Goal: Transaction & Acquisition: Book appointment/travel/reservation

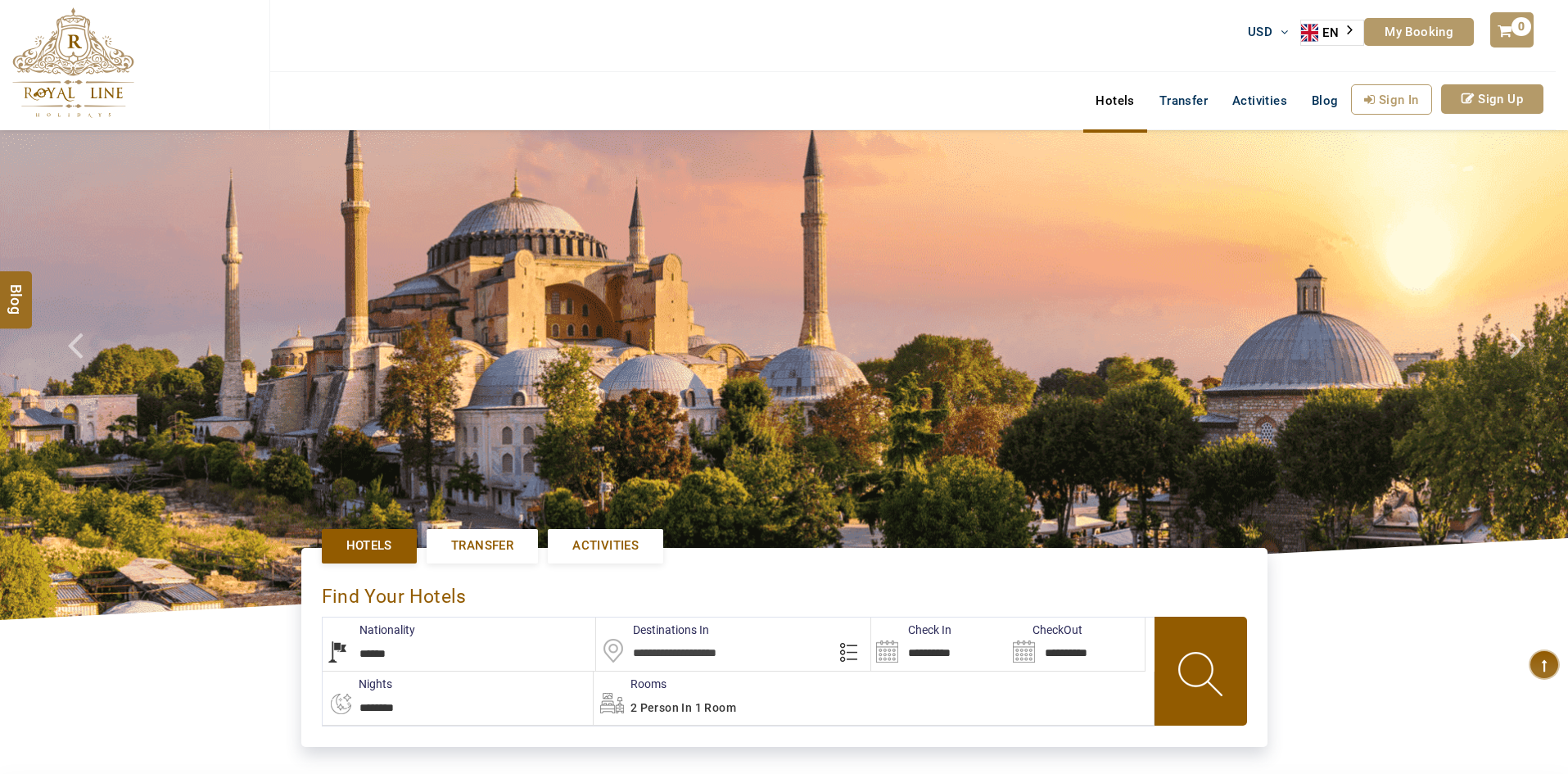
select select "******"
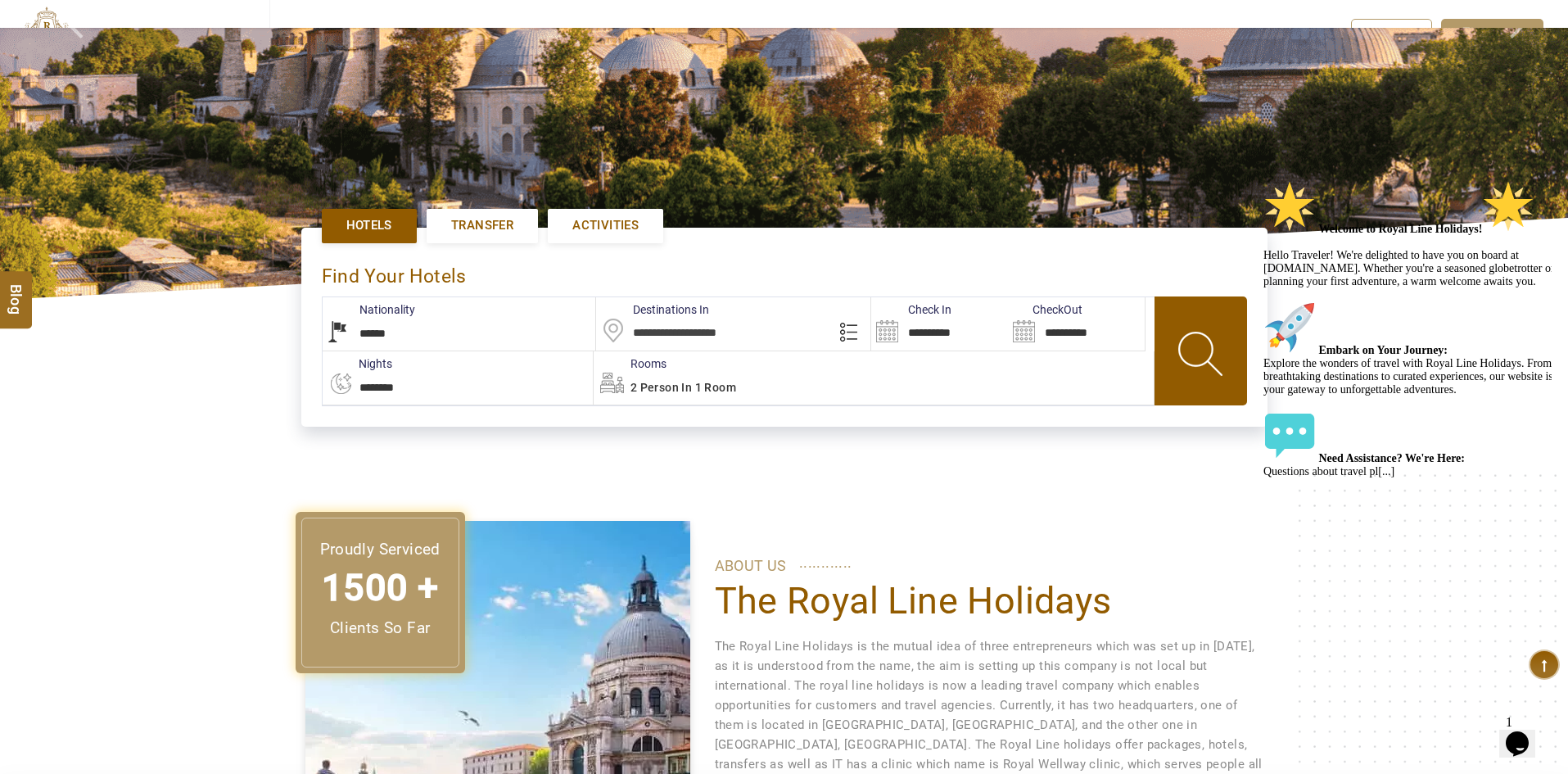
scroll to position [328, 0]
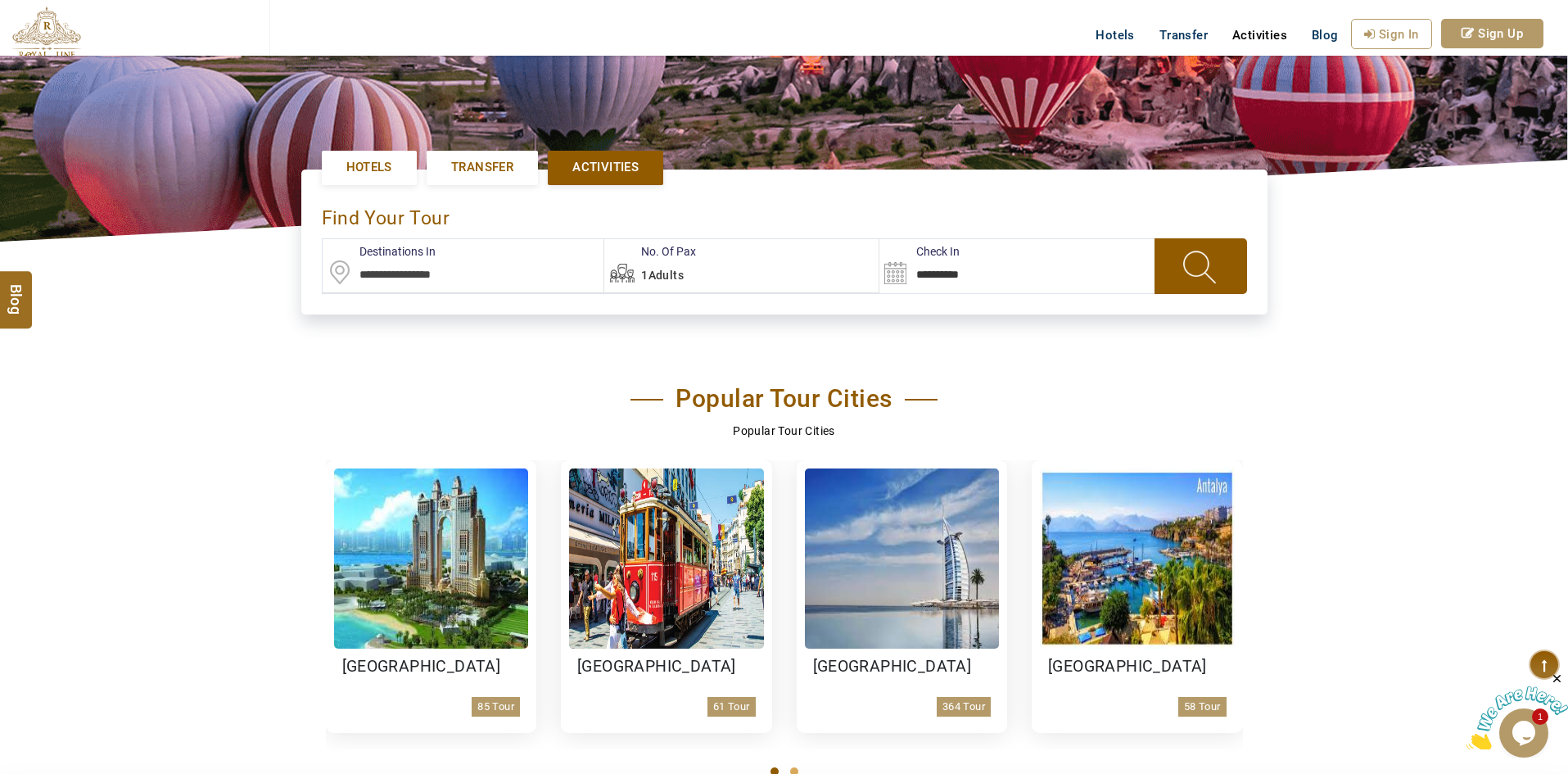
scroll to position [410, 0]
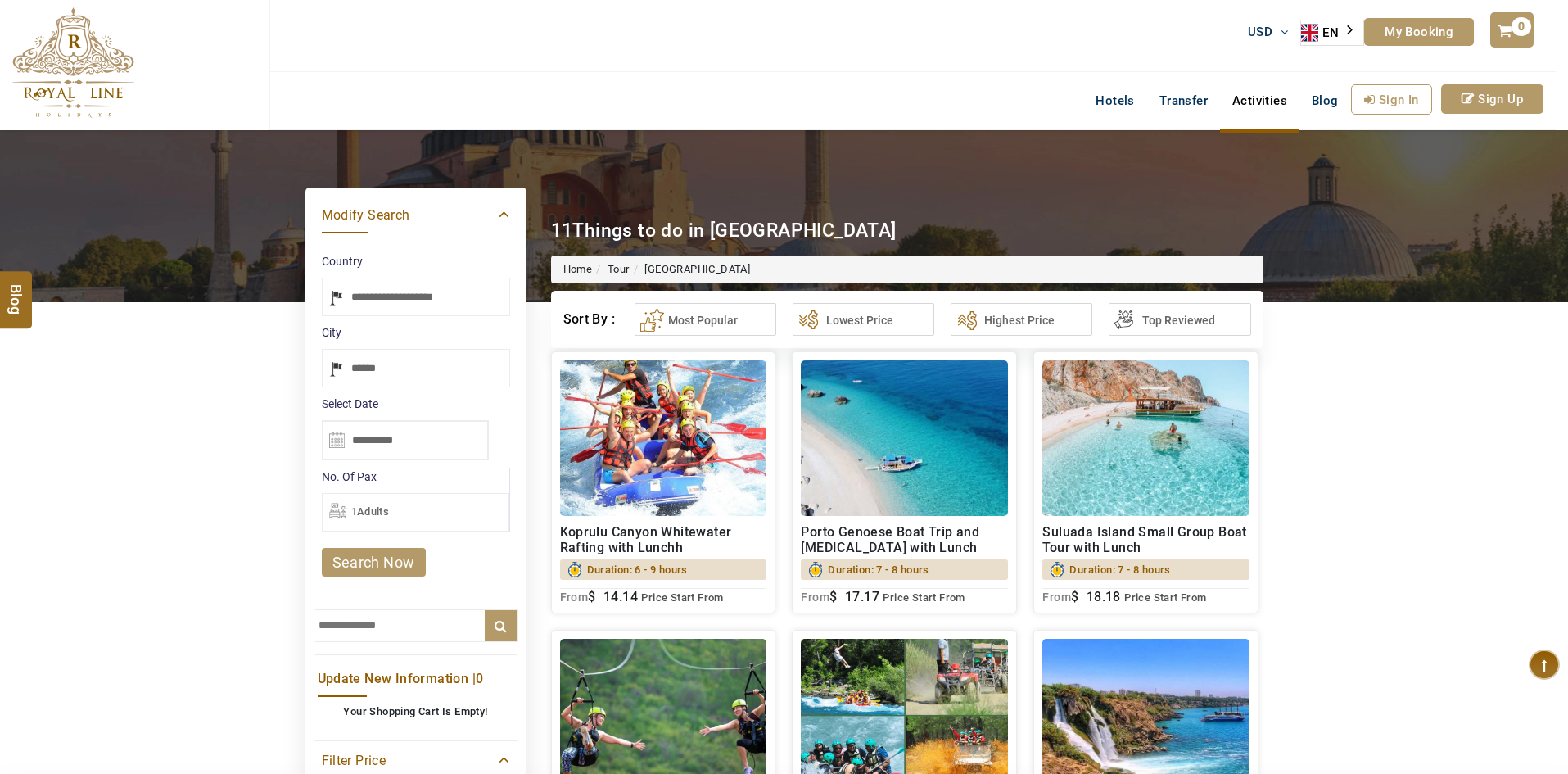
select select "*****"
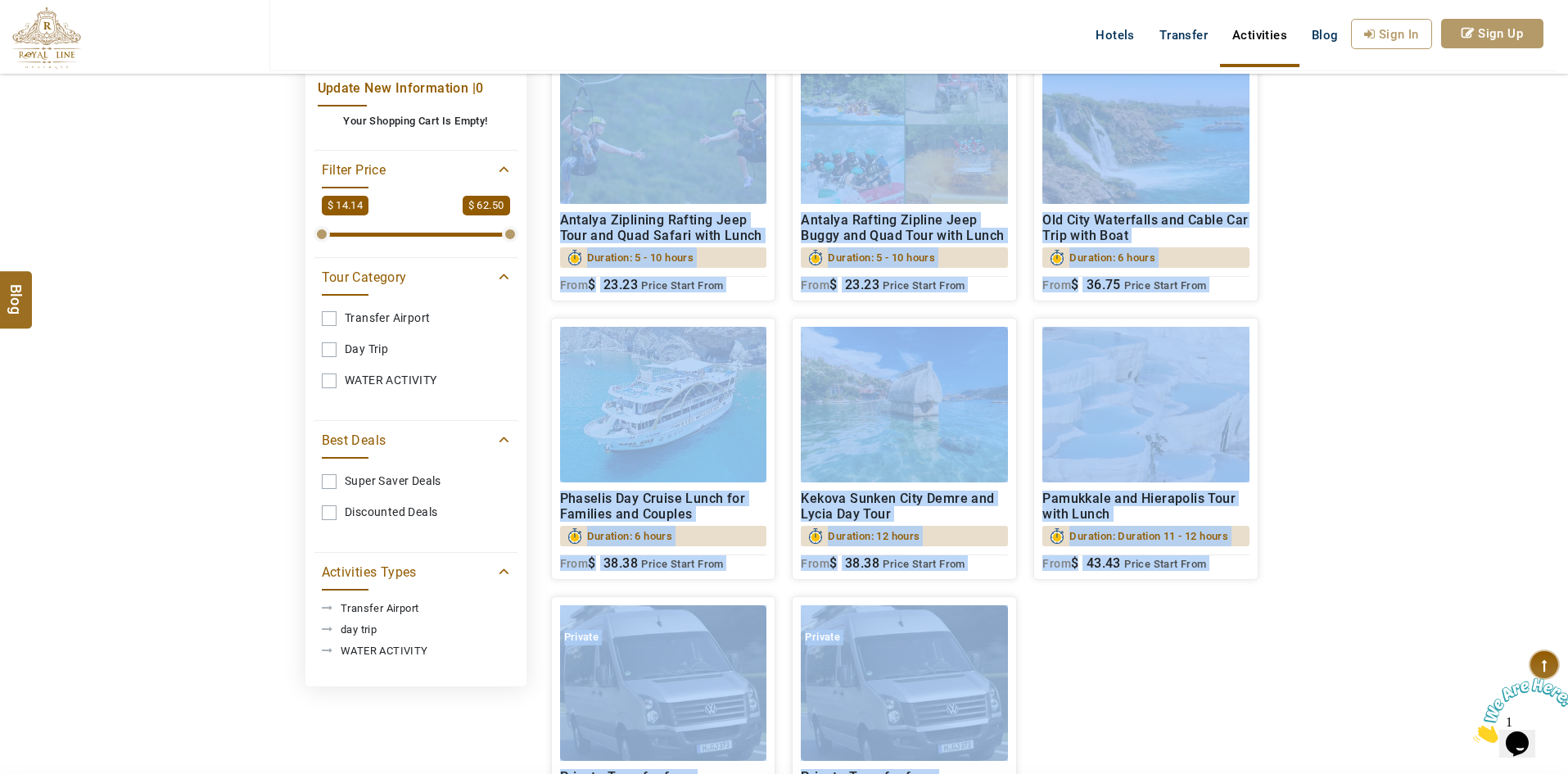
scroll to position [367, 0]
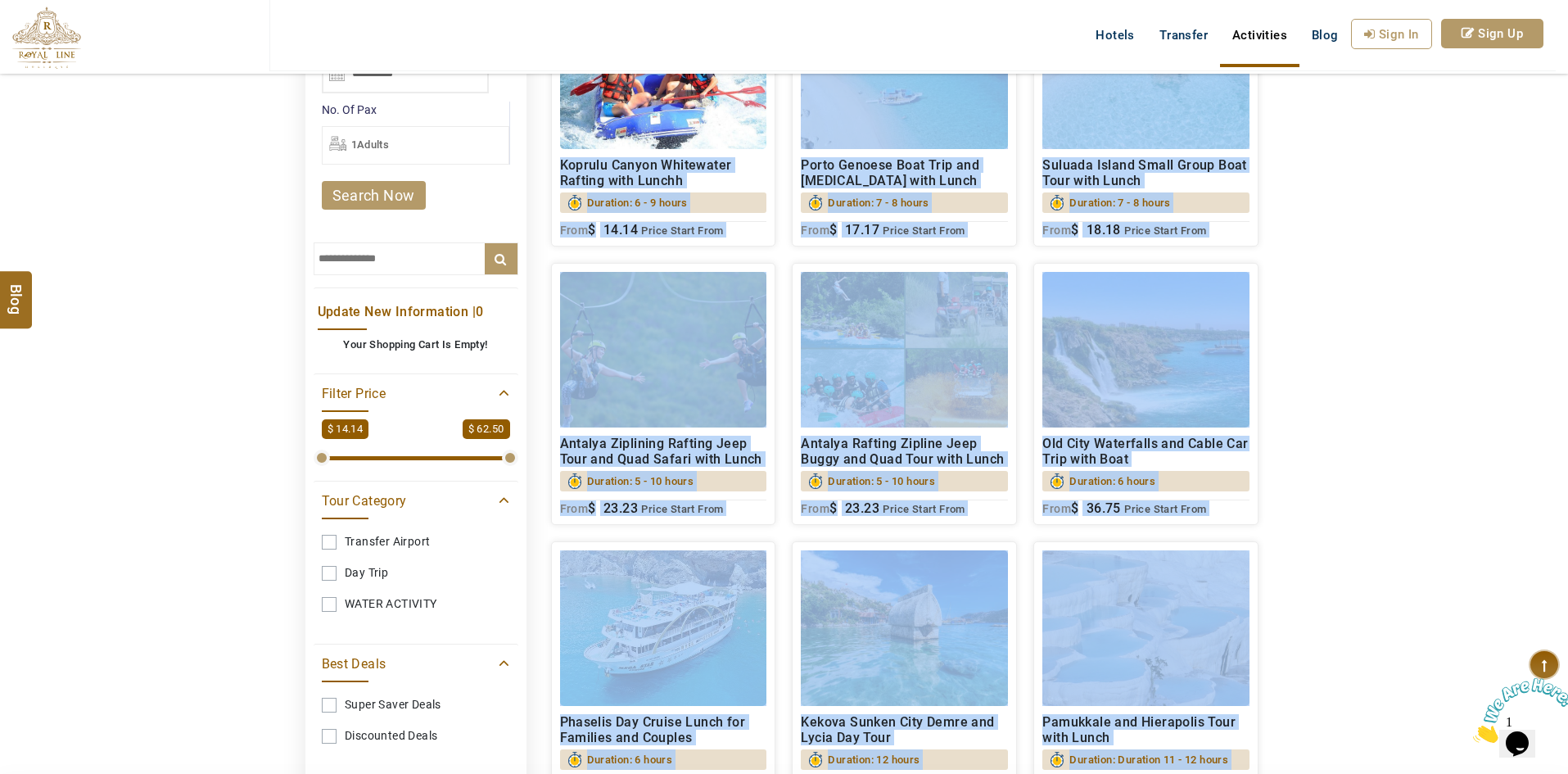
drag, startPoint x: 1095, startPoint y: 700, endPoint x: 541, endPoint y: 155, distance: 777.1
click at [541, 155] on div "... Read More Select 0% Discount* Private Create Your own Favorite list Heart y…" at bounding box center [907, 533] width 737 height 1097
copy div "Loremip Dolors Ametconsec Adipisc elit Seddoe Temporin: 2 - 3 utlab $ 56.74 Etd…"
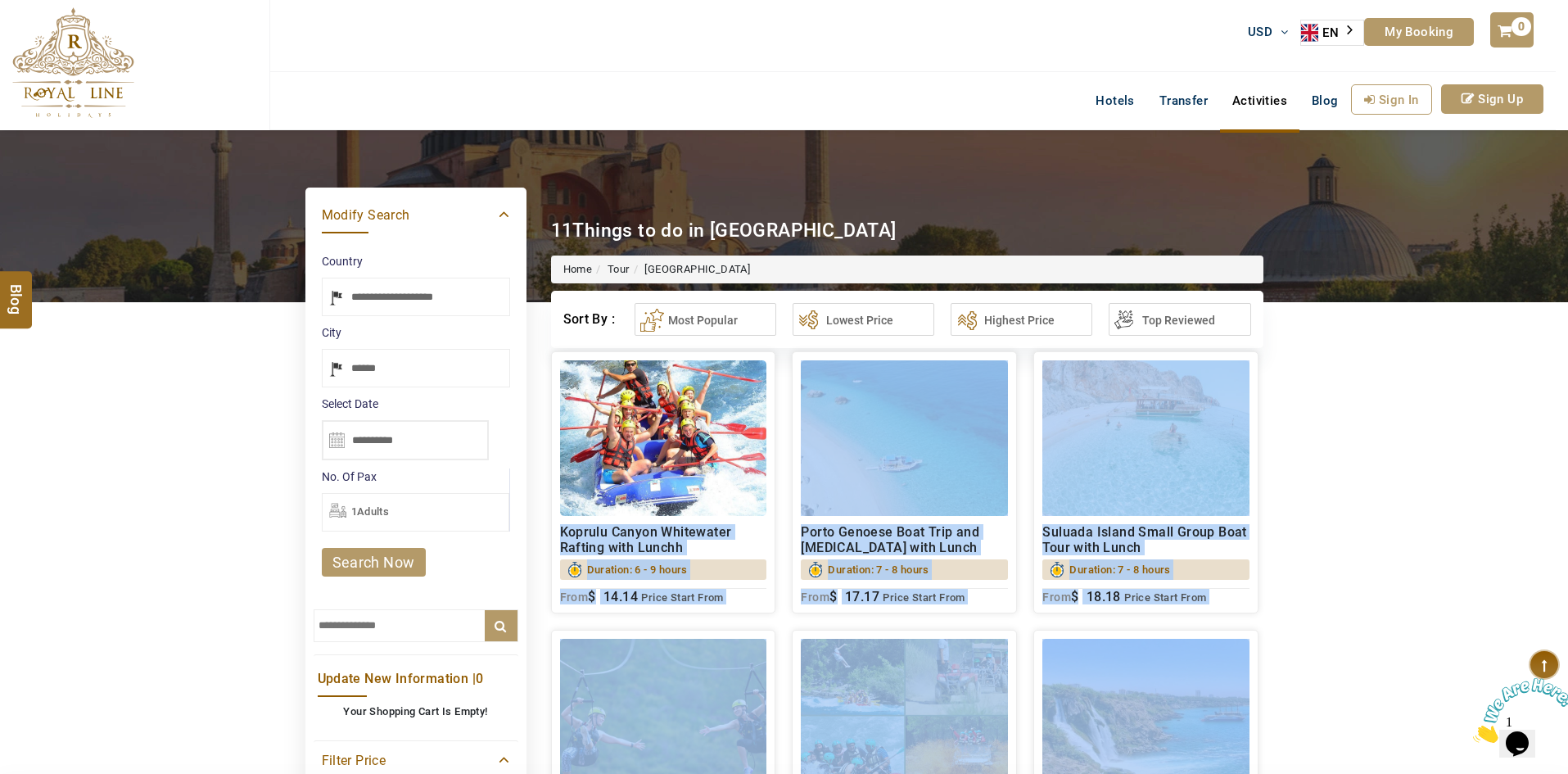
drag, startPoint x: 1342, startPoint y: 361, endPoint x: 797, endPoint y: 273, distance: 552.1
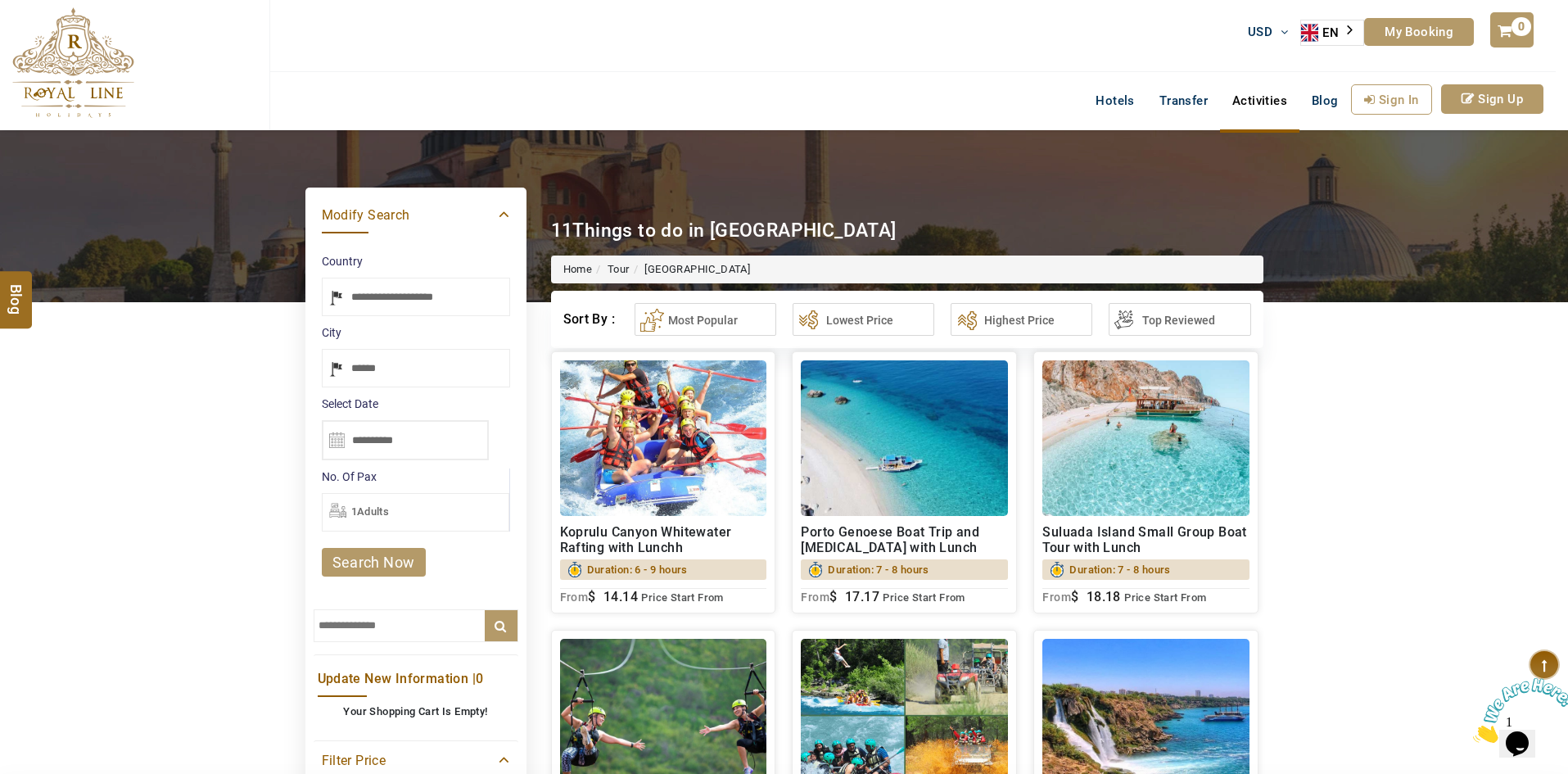
click at [595, 233] on span "Things to do in [GEOGRAPHIC_DATA]" at bounding box center [734, 230] width 324 height 22
click at [741, 227] on span "Things to do in [GEOGRAPHIC_DATA]" at bounding box center [734, 230] width 324 height 22
copy span "Things to do in [GEOGRAPHIC_DATA]"
